Goal: Task Accomplishment & Management: Manage account settings

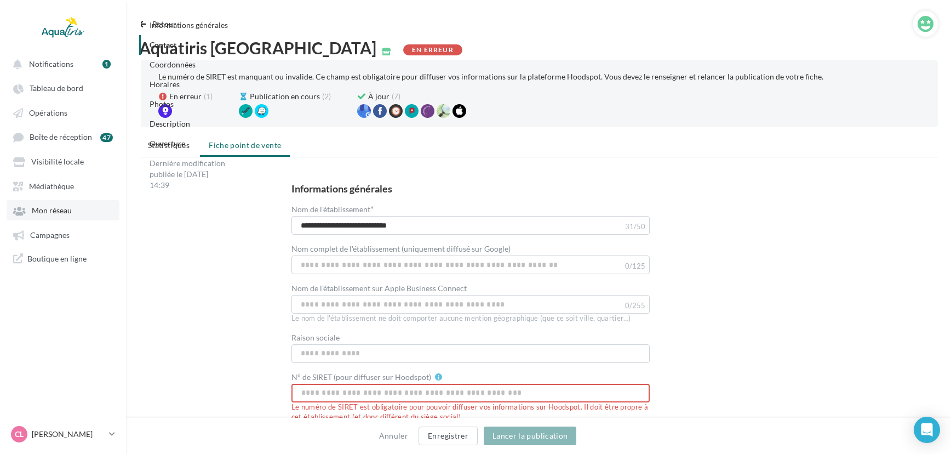
scroll to position [718, 0]
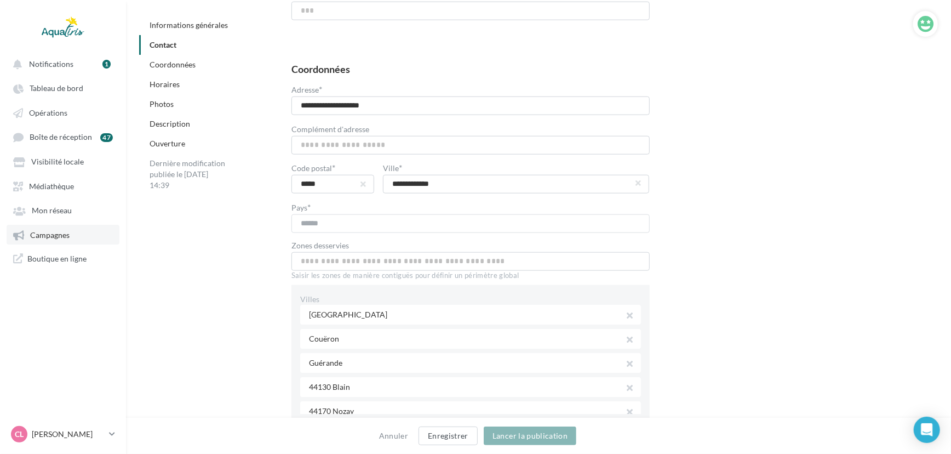
click at [51, 231] on link "Campagnes" at bounding box center [63, 235] width 113 height 20
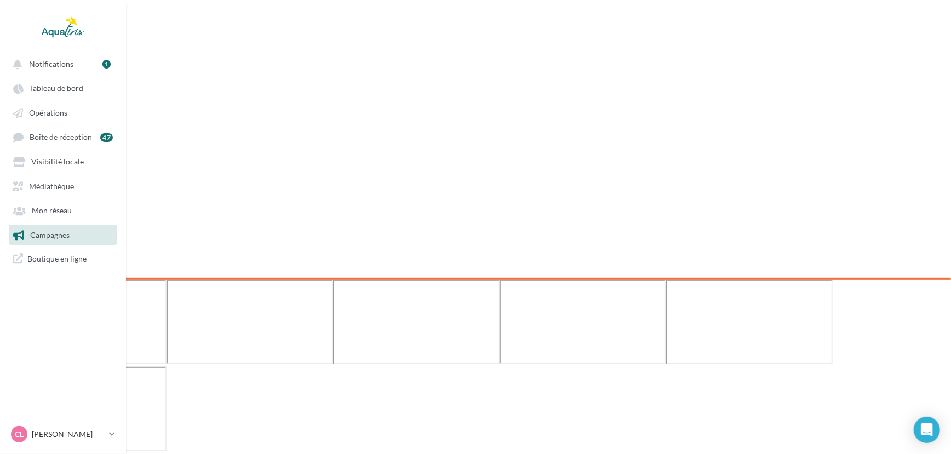
scroll to position [17, 0]
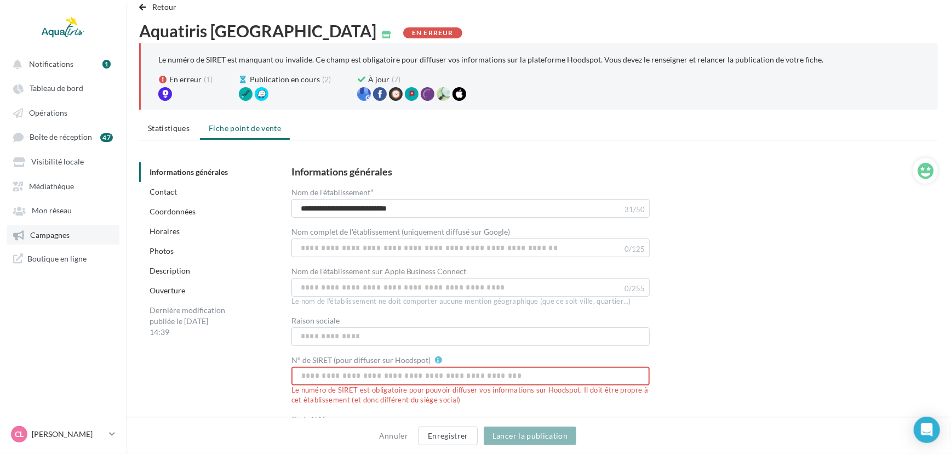
click at [68, 227] on link "Campagnes" at bounding box center [63, 235] width 113 height 20
click at [35, 208] on span "Mon réseau" at bounding box center [52, 210] width 40 height 9
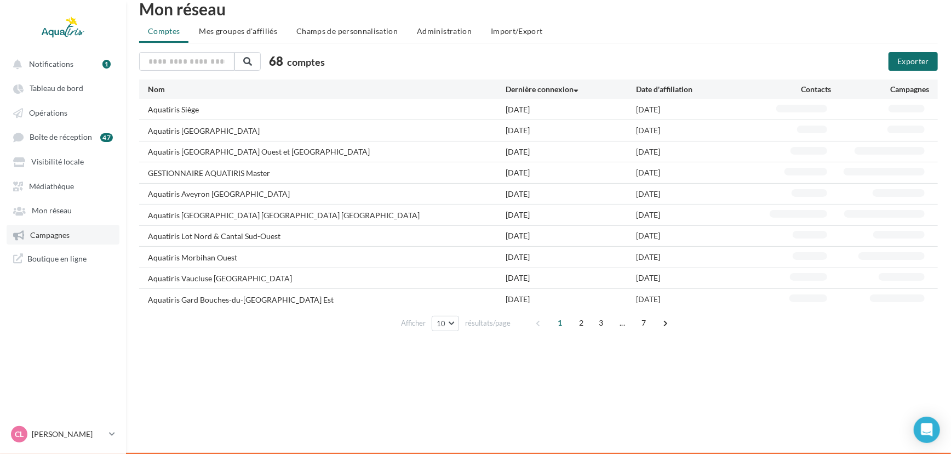
click at [35, 233] on span "Campagnes" at bounding box center [49, 234] width 39 height 9
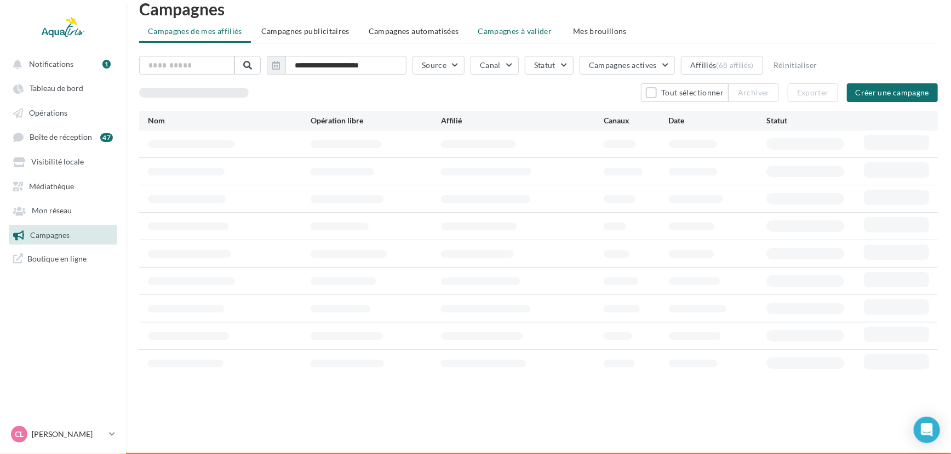
click at [487, 31] on span "Campagnes à valider" at bounding box center [515, 31] width 74 height 11
